Goal: Transaction & Acquisition: Purchase product/service

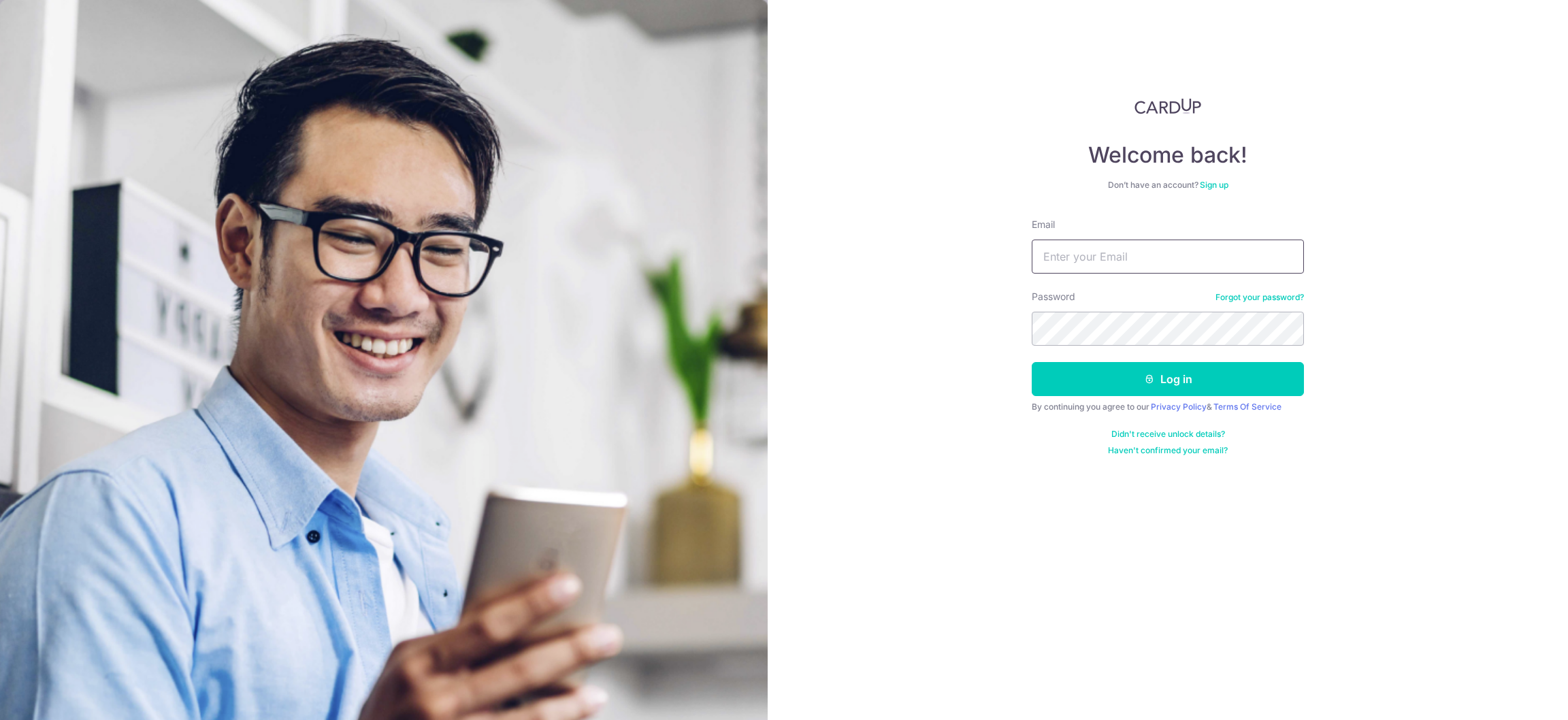
click at [1112, 253] on input "Email" at bounding box center [1168, 256] width 272 height 34
type input "[EMAIL_ADDRESS][DOMAIN_NAME]"
click at [1032, 363] on button "Log in" at bounding box center [1168, 379] width 272 height 34
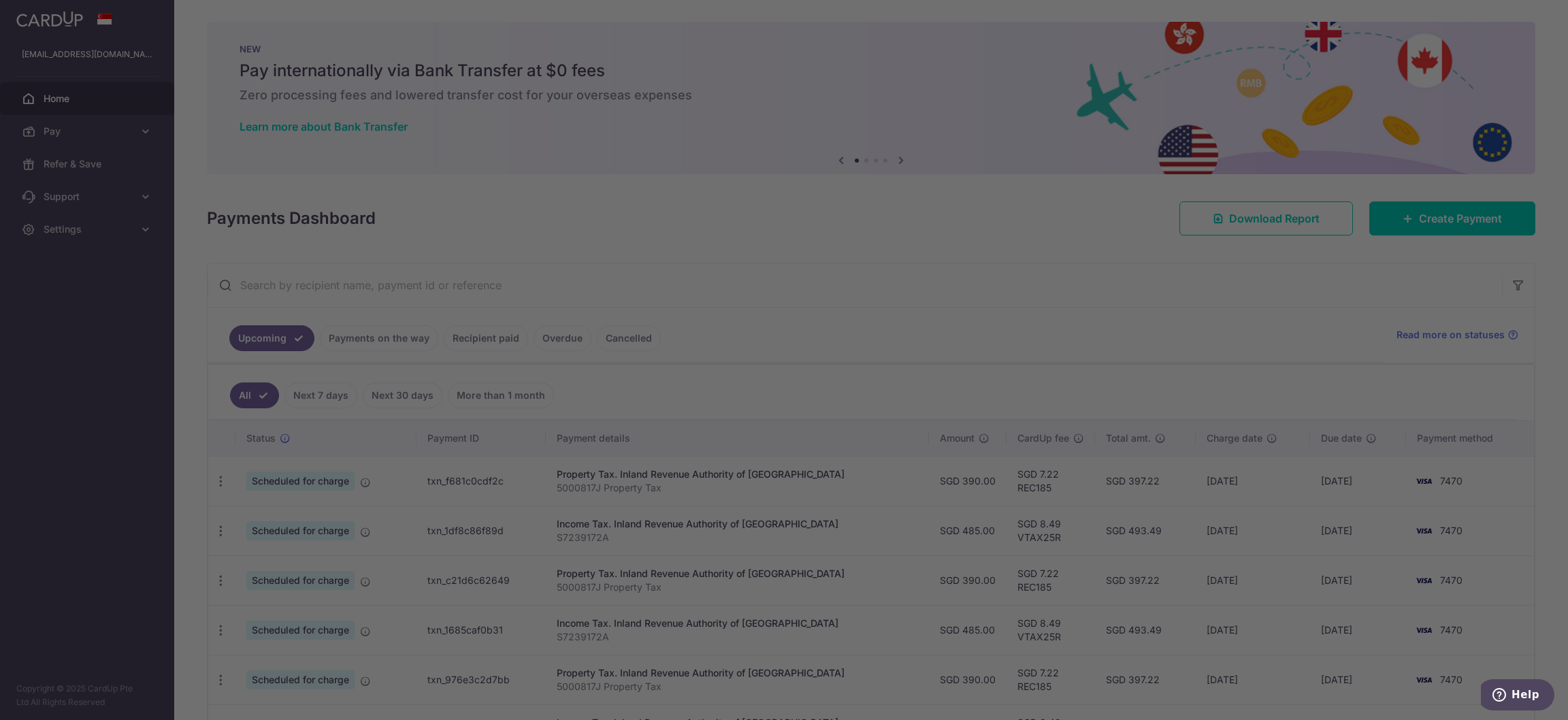
click at [134, 129] on div at bounding box center [792, 364] width 1584 height 728
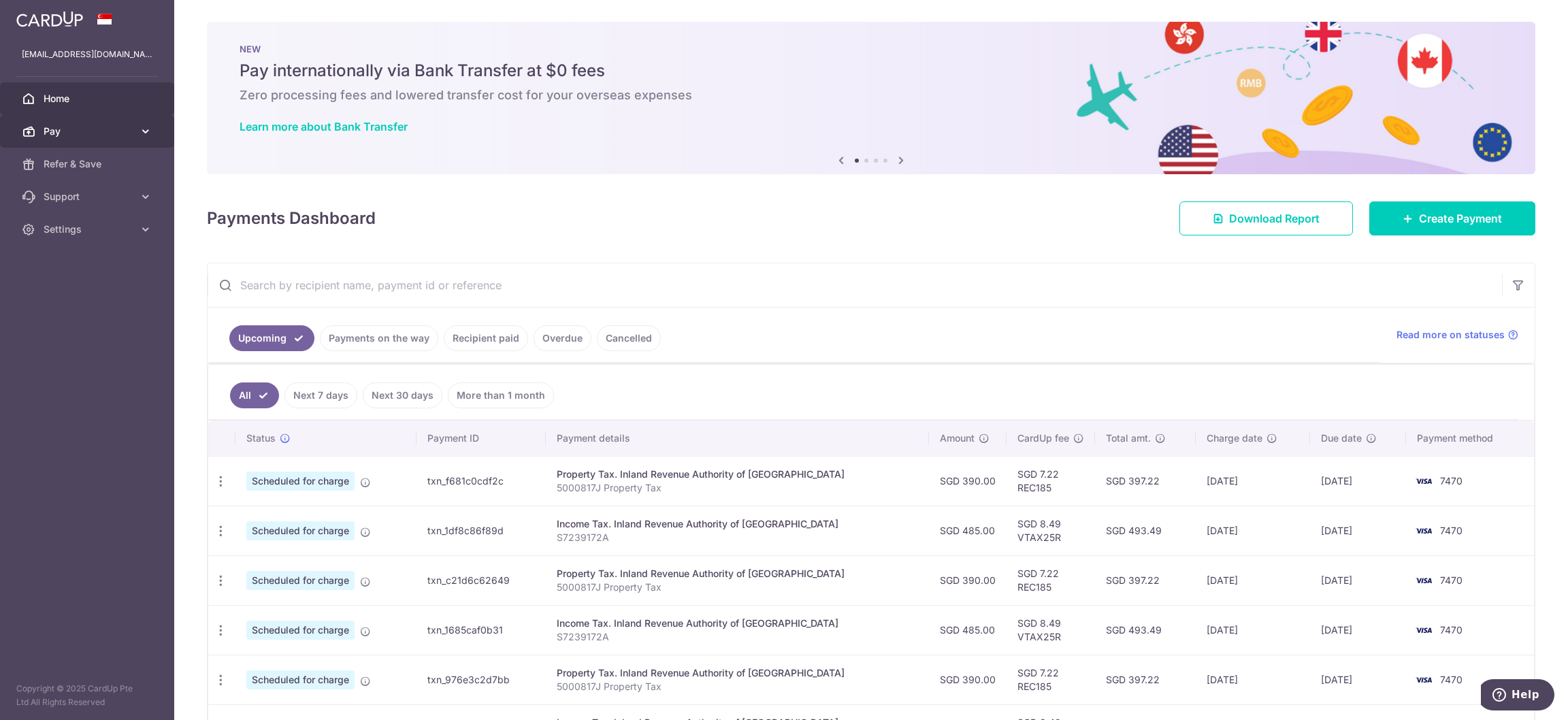
click at [141, 128] on icon at bounding box center [146, 132] width 14 height 14
click at [120, 167] on span "Payments" at bounding box center [89, 164] width 90 height 14
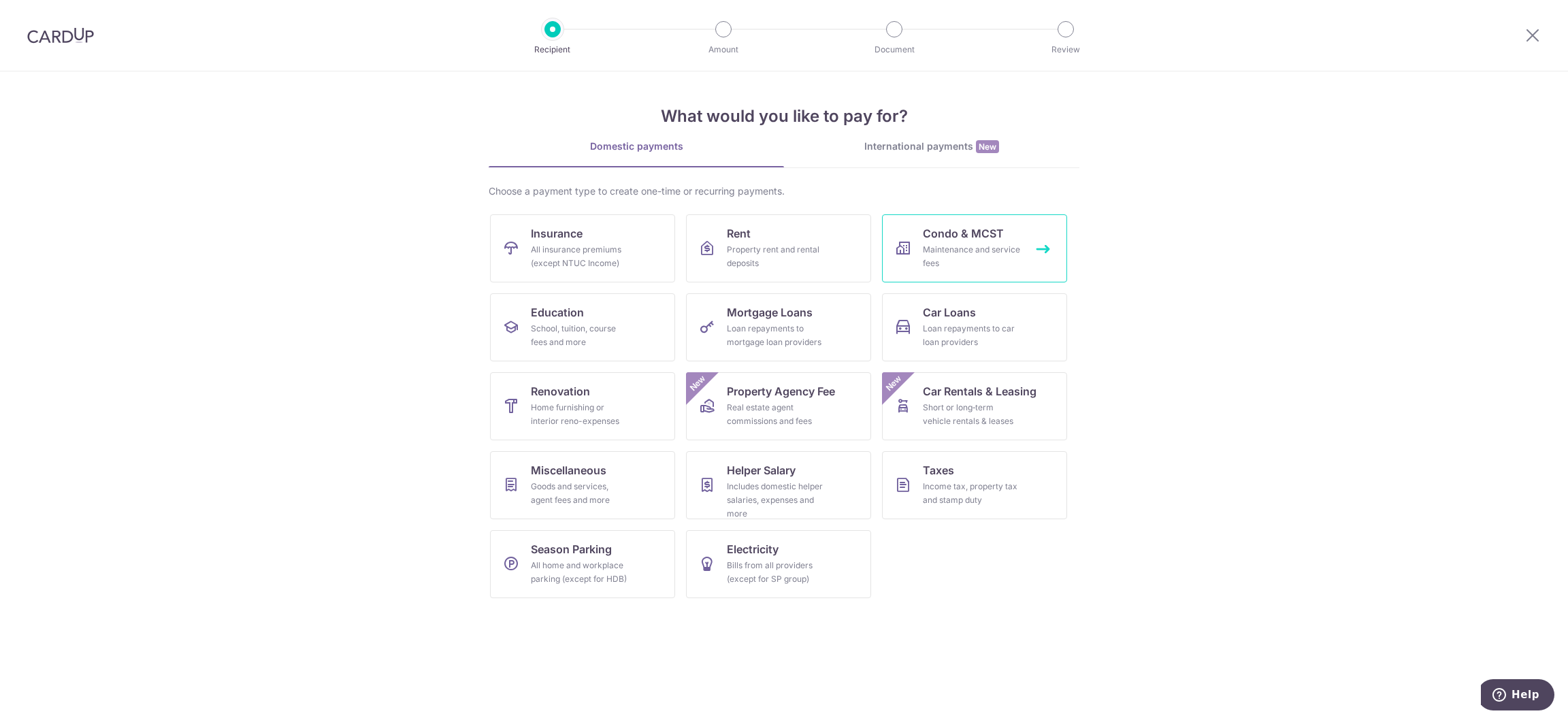
click at [960, 252] on div "Maintenance and service fees" at bounding box center [972, 256] width 98 height 27
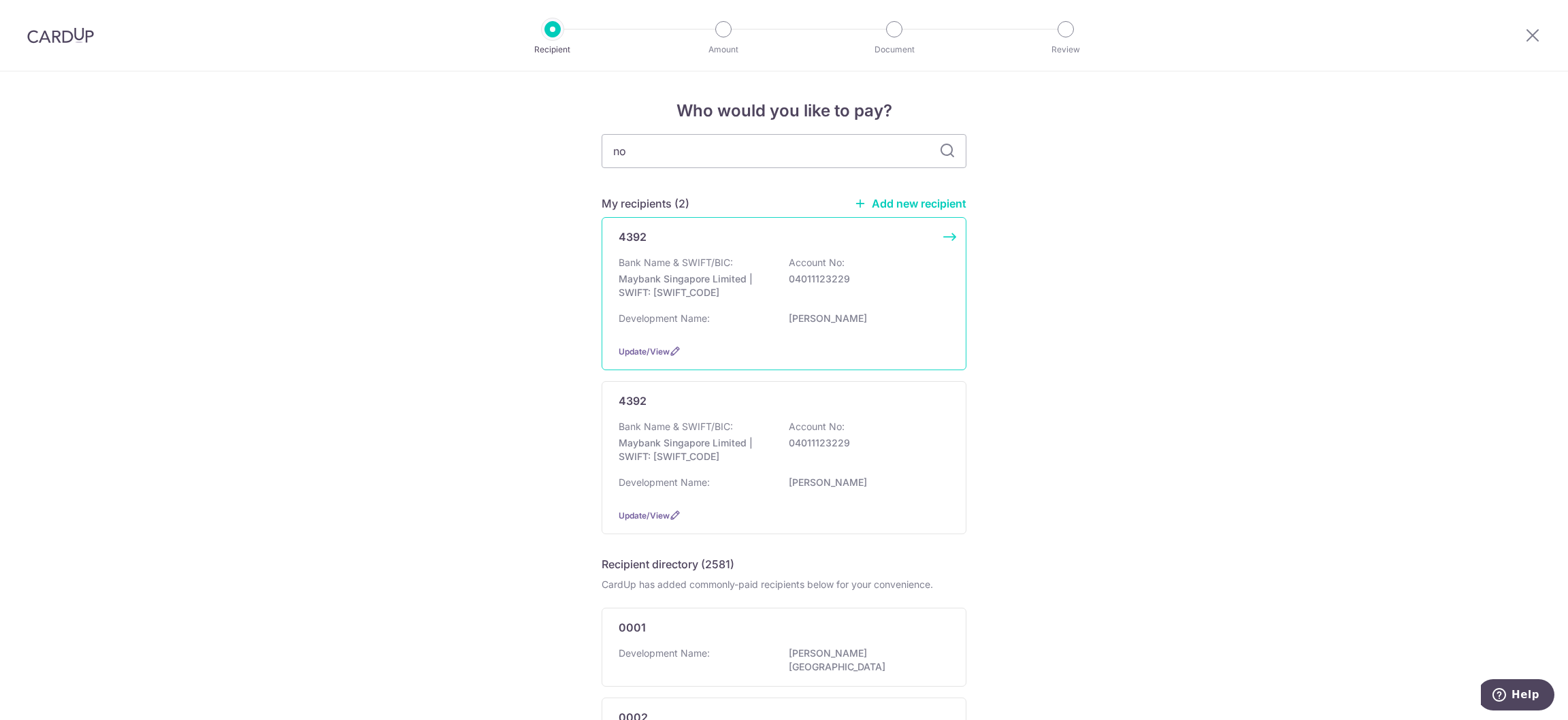
type input "n"
click at [941, 151] on icon at bounding box center [947, 151] width 17 height 17
click at [939, 143] on icon at bounding box center [947, 151] width 17 height 17
click at [900, 204] on link "Add new recipient" at bounding box center [910, 204] width 112 height 14
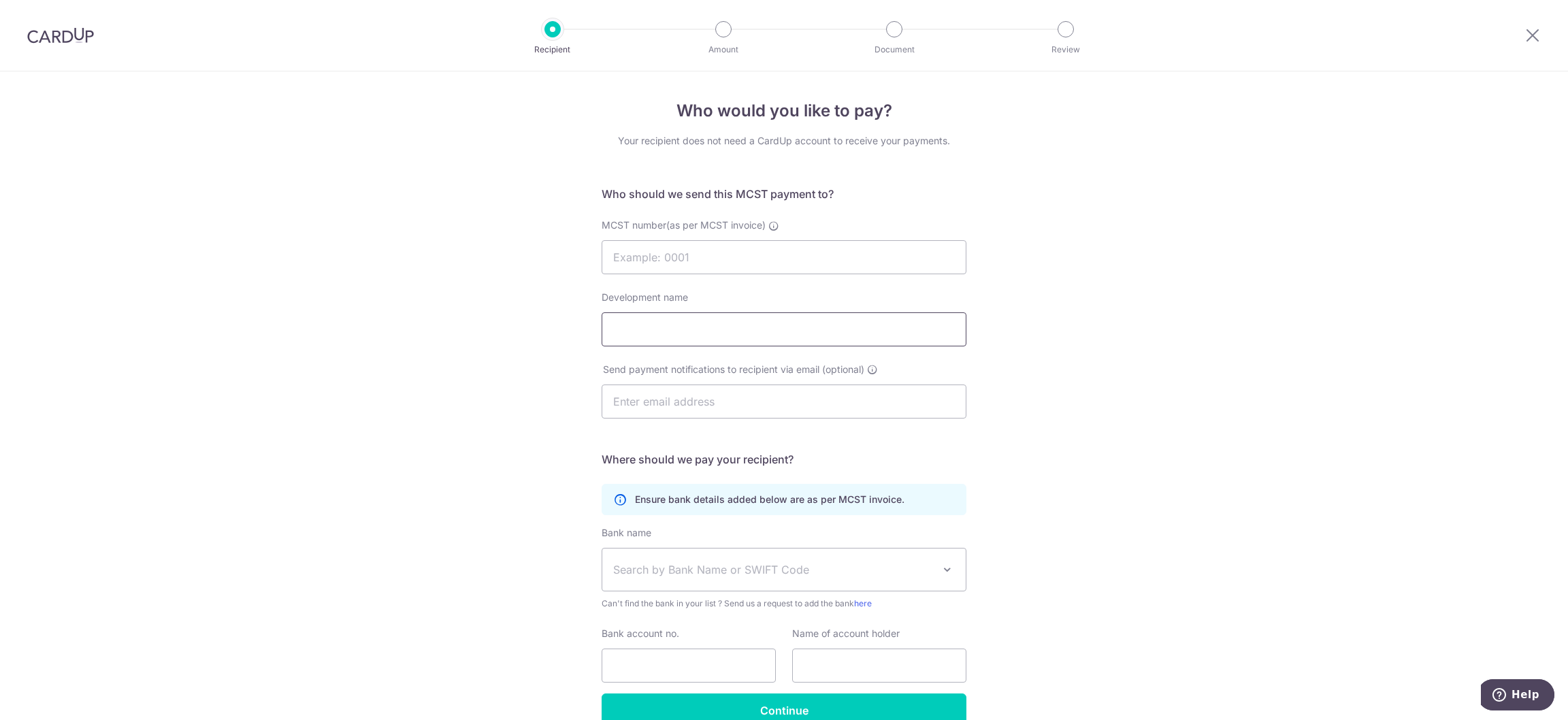
click at [714, 342] on input "Development name" at bounding box center [784, 329] width 365 height 34
type input "Normanton Park"
